Goal: Check status: Check status

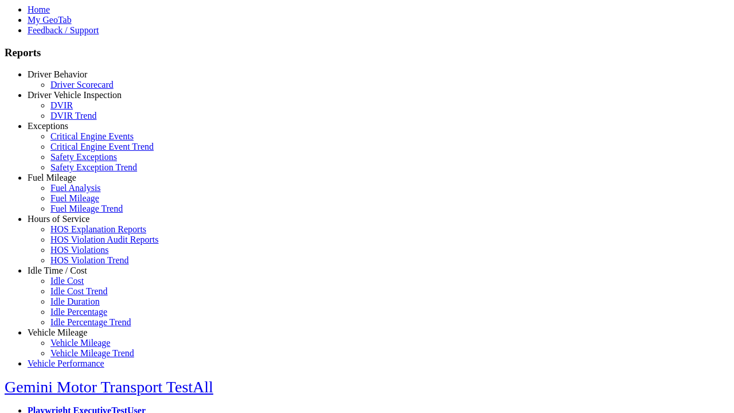
click at [66, 327] on link "Vehicle Mileage" at bounding box center [58, 332] width 60 height 10
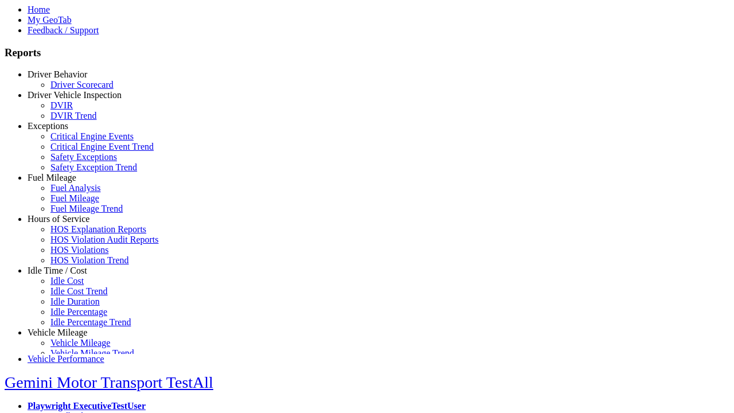
click at [75, 341] on link "Vehicle Mileage" at bounding box center [80, 343] width 60 height 10
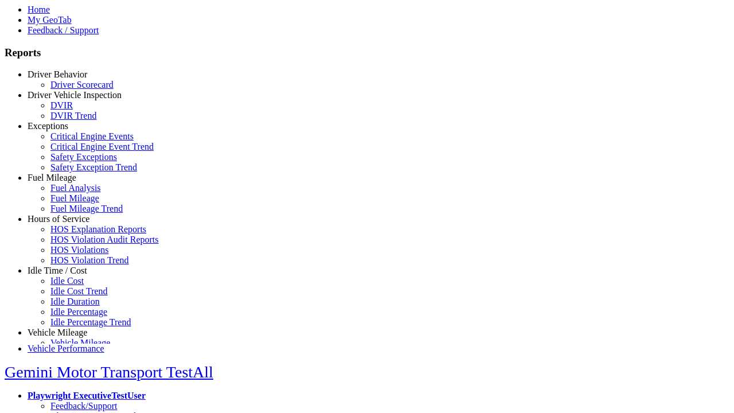
select select "**********"
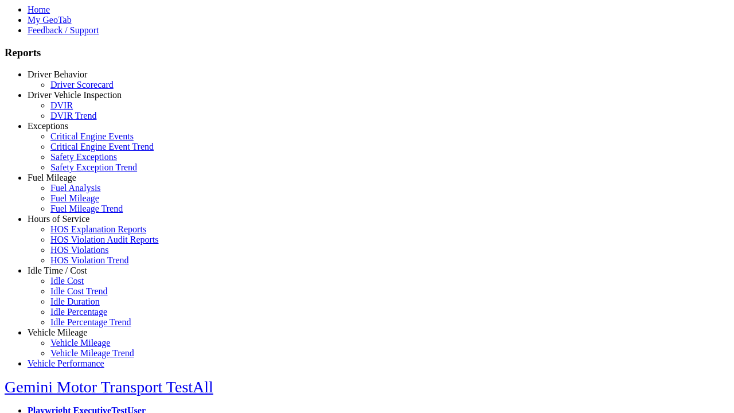
type input "**********"
